Goal: Task Accomplishment & Management: Use online tool/utility

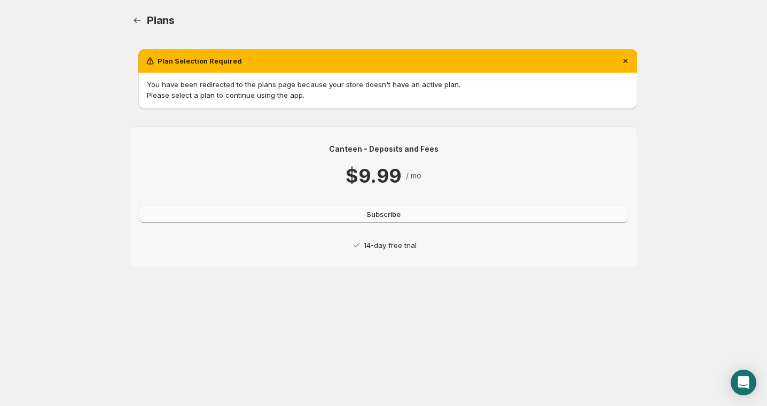
click at [422, 216] on button "Subscribe" at bounding box center [384, 214] width 490 height 17
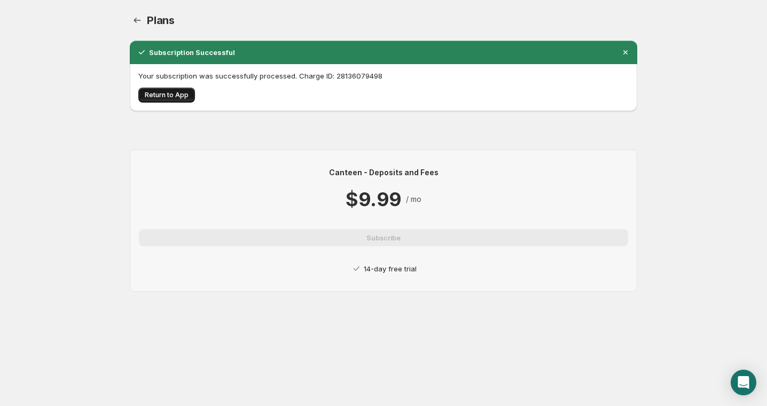
click at [153, 96] on span "Return to App" at bounding box center [167, 95] width 44 height 9
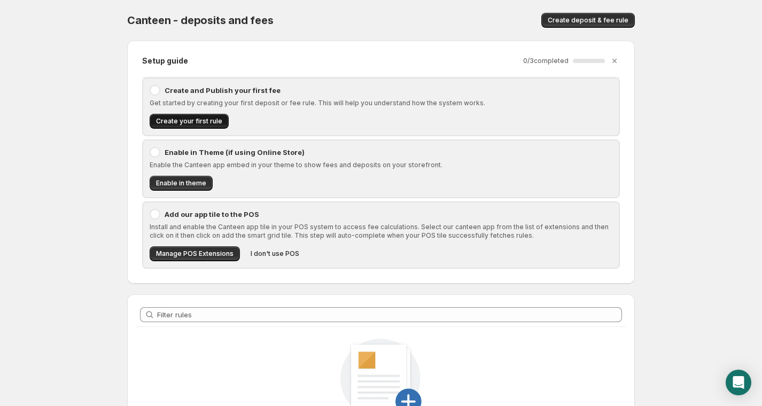
click at [189, 119] on span "Create your first rule" at bounding box center [189, 121] width 66 height 9
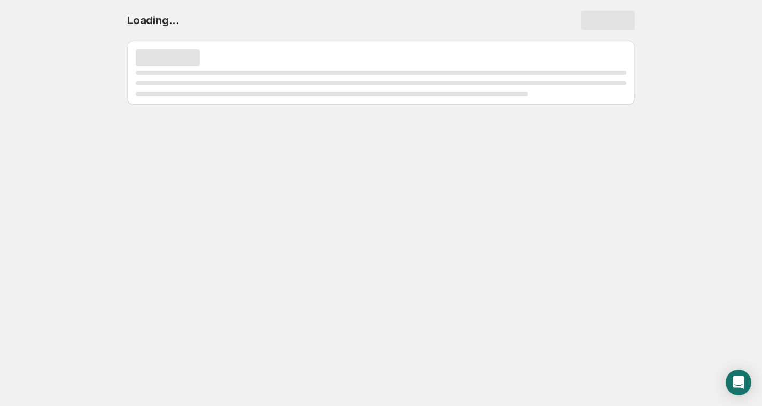
select select "deactive"
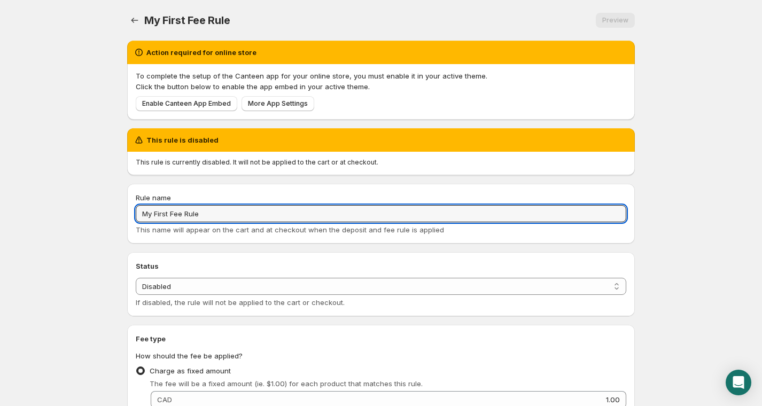
drag, startPoint x: 226, startPoint y: 215, endPoint x: 114, endPoint y: 209, distance: 111.3
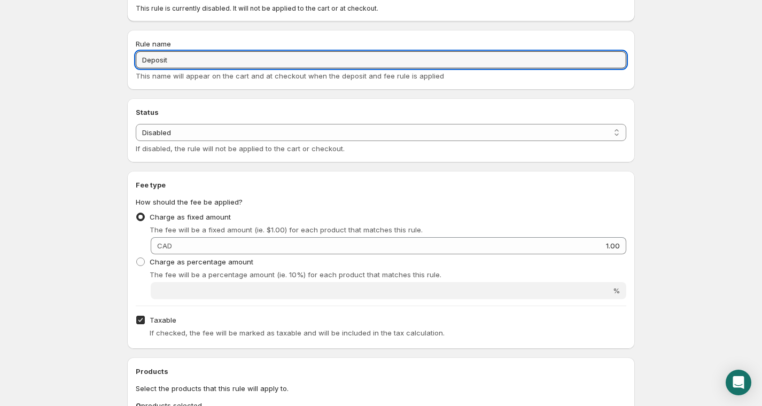
scroll to position [160, 0]
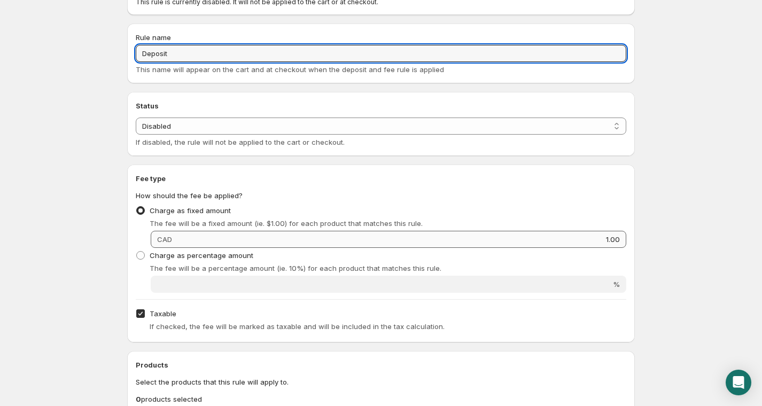
type input "Deposit"
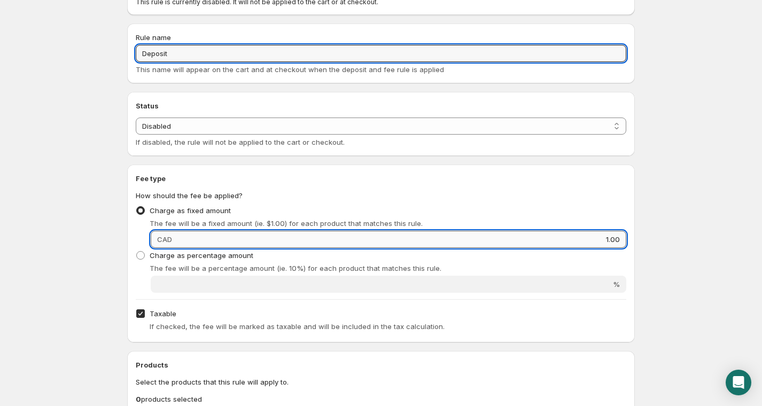
click at [247, 237] on input "1.00" at bounding box center [400, 239] width 451 height 17
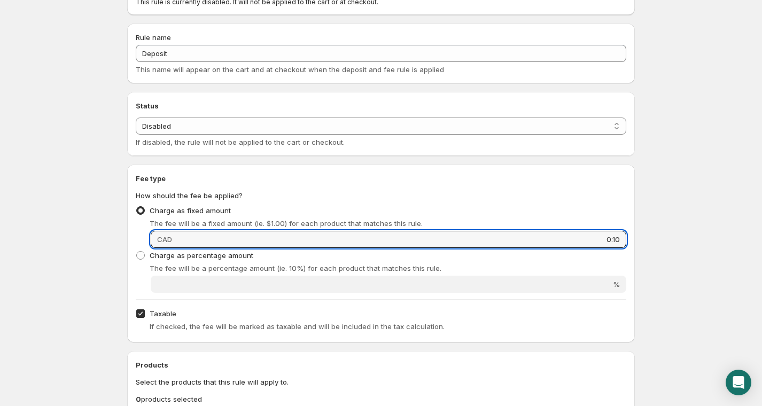
type input "0.10"
click at [651, 193] on body "Home Help Deposit . This page is ready Deposit Preview More actions Preview Act…" at bounding box center [381, 43] width 762 height 406
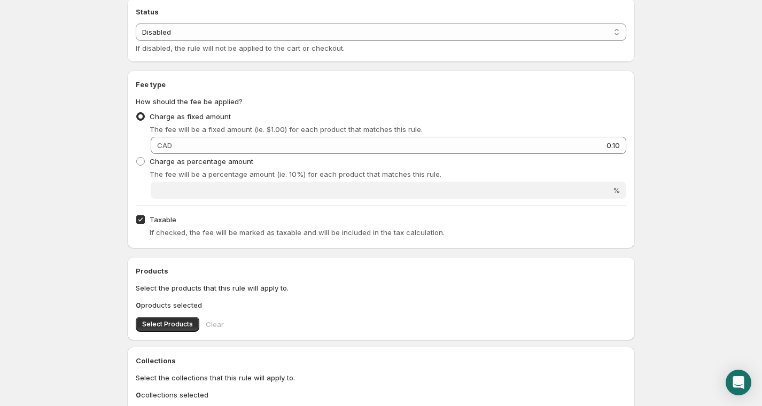
scroll to position [267, 0]
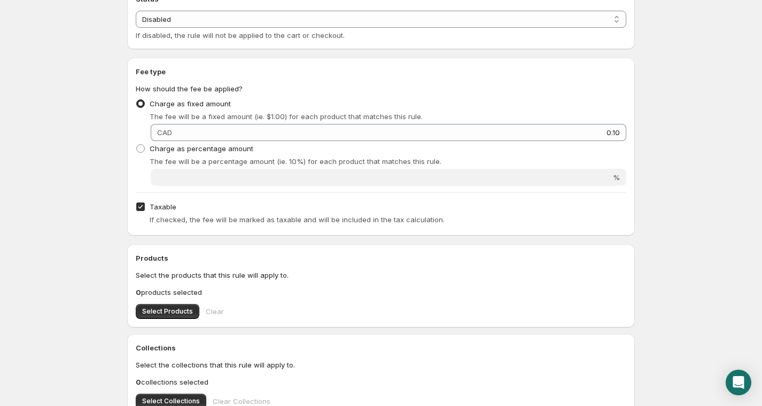
click at [142, 207] on input "Taxable" at bounding box center [140, 207] width 9 height 9
checkbox input "false"
click at [168, 309] on span "Select Products" at bounding box center [167, 311] width 51 height 9
click at [161, 313] on span "Select Products" at bounding box center [167, 311] width 51 height 9
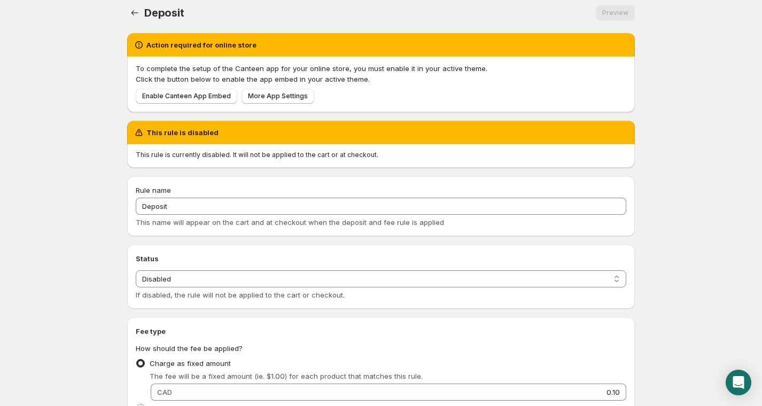
scroll to position [0, 0]
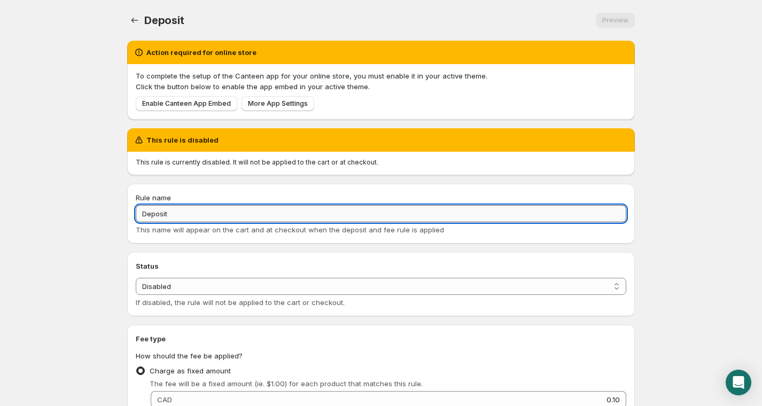
click at [205, 214] on input "Deposit" at bounding box center [381, 213] width 491 height 17
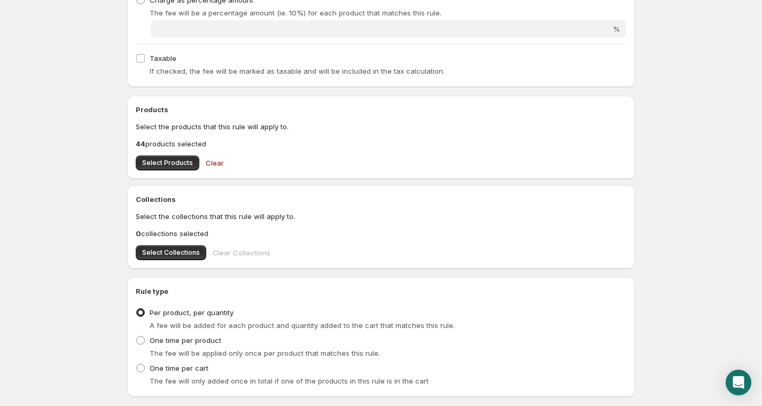
scroll to position [481, 0]
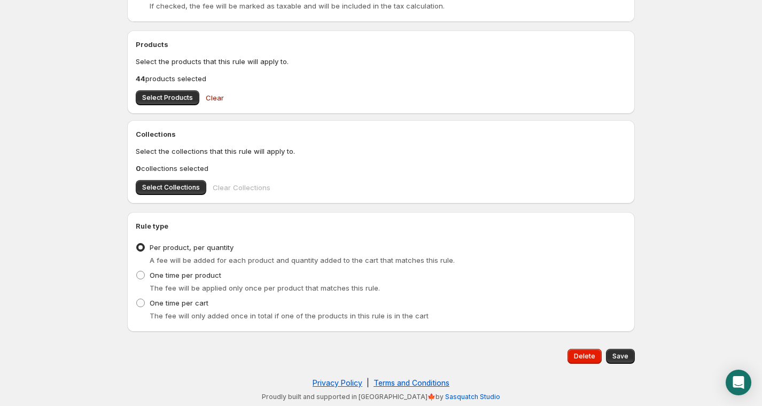
type input "Deposit Each"
click at [622, 356] on span "Save" at bounding box center [620, 356] width 16 height 9
type input "0.1"
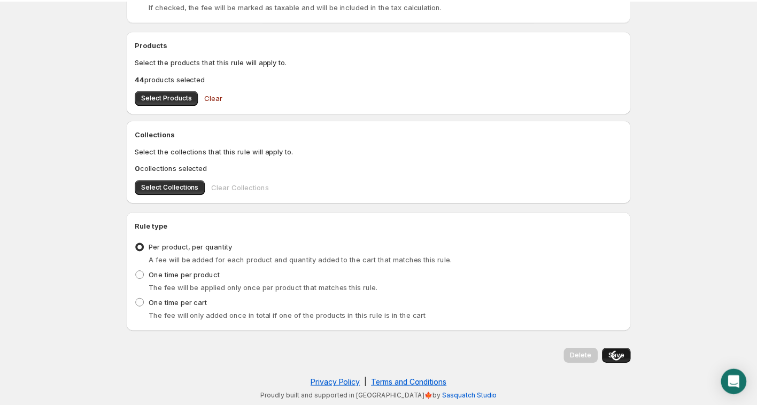
scroll to position [0, 0]
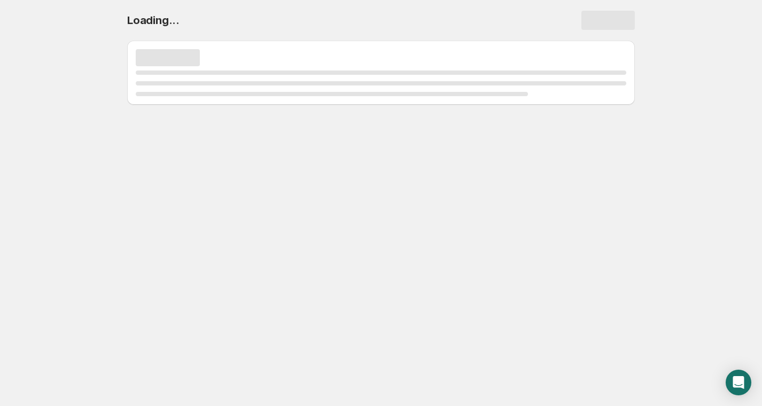
select select "deactive"
